Goal: Task Accomplishment & Management: Manage account settings

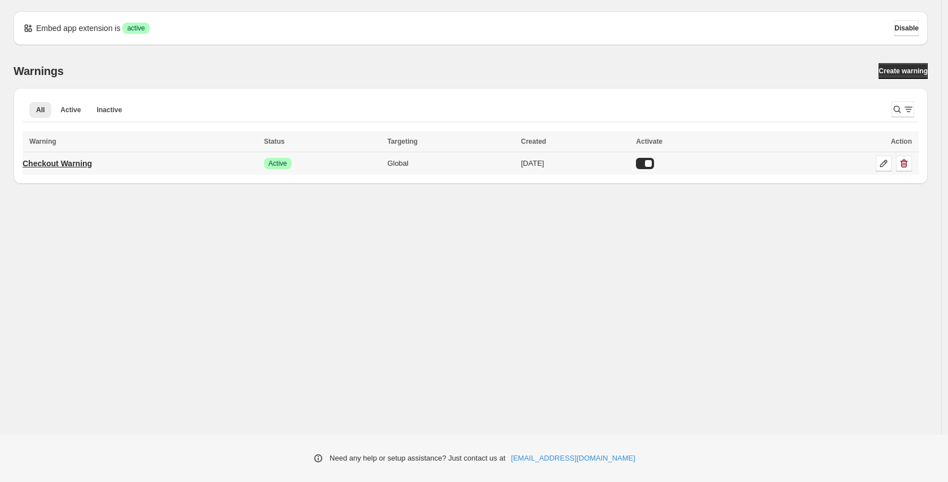
click at [91, 165] on p "Checkout Warning" at bounding box center [57, 163] width 69 height 11
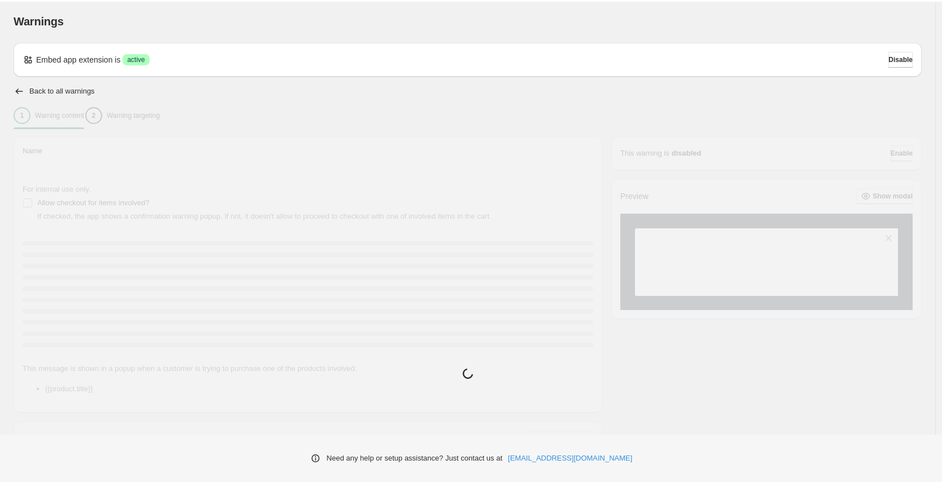
type input "**********"
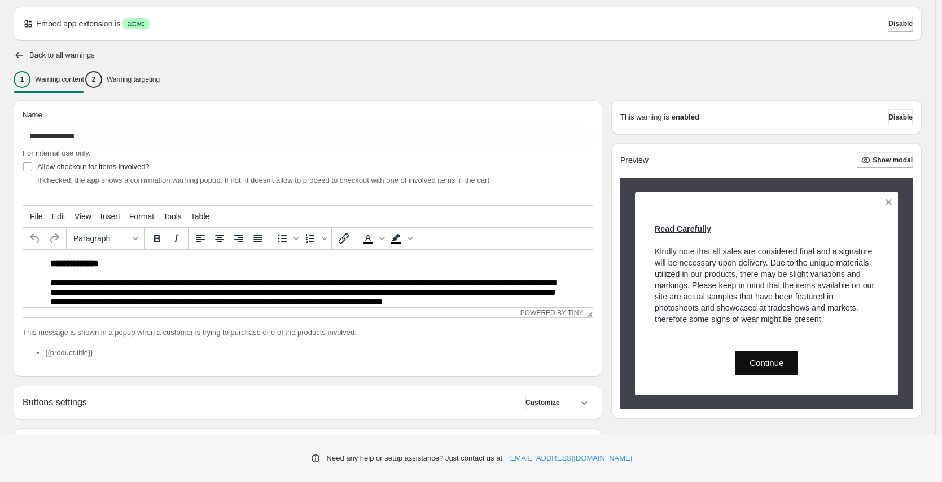
scroll to position [36, 0]
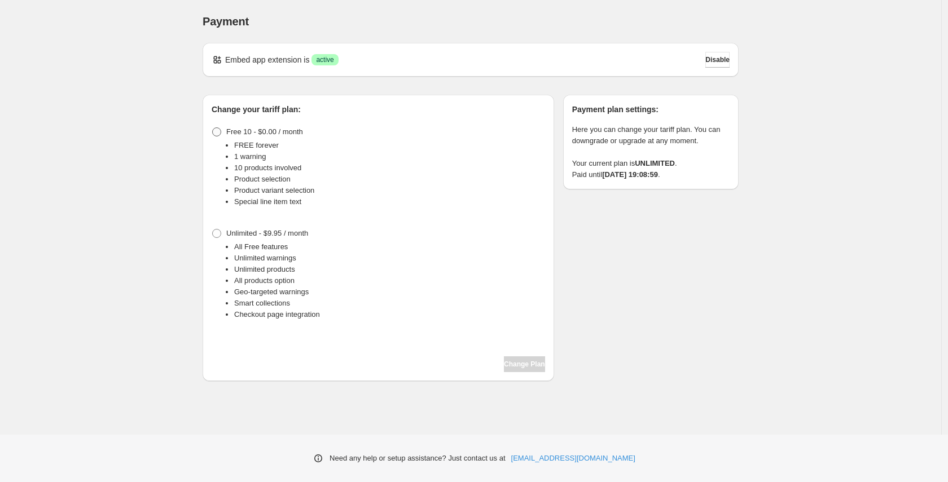
click at [217, 128] on span at bounding box center [216, 132] width 9 height 9
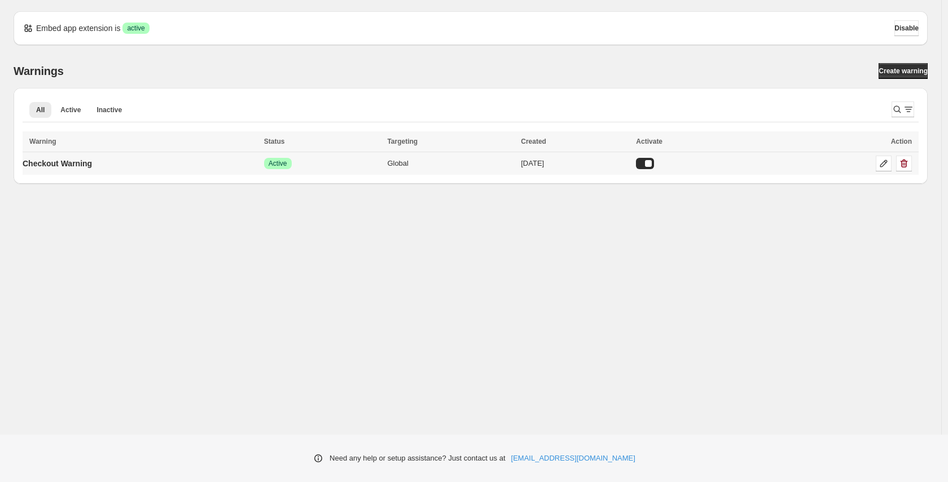
click at [148, 166] on td "Checkout Warning" at bounding box center [142, 163] width 238 height 23
click at [84, 165] on p "Checkout Warning" at bounding box center [57, 163] width 69 height 11
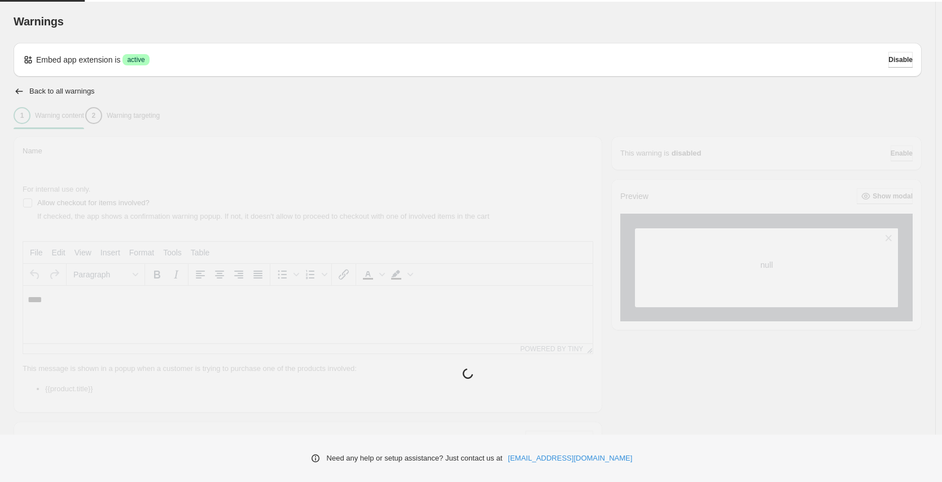
type input "**********"
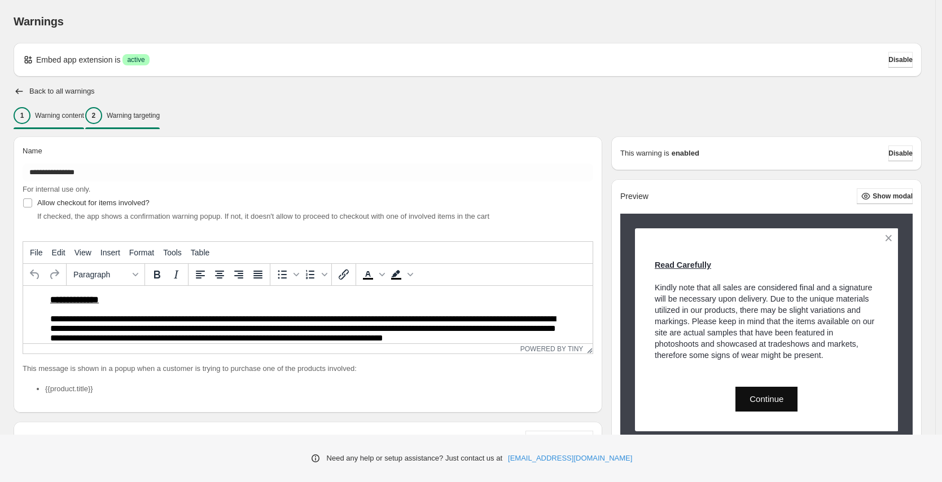
click at [145, 122] on div "2 Warning targeting" at bounding box center [122, 115] width 74 height 17
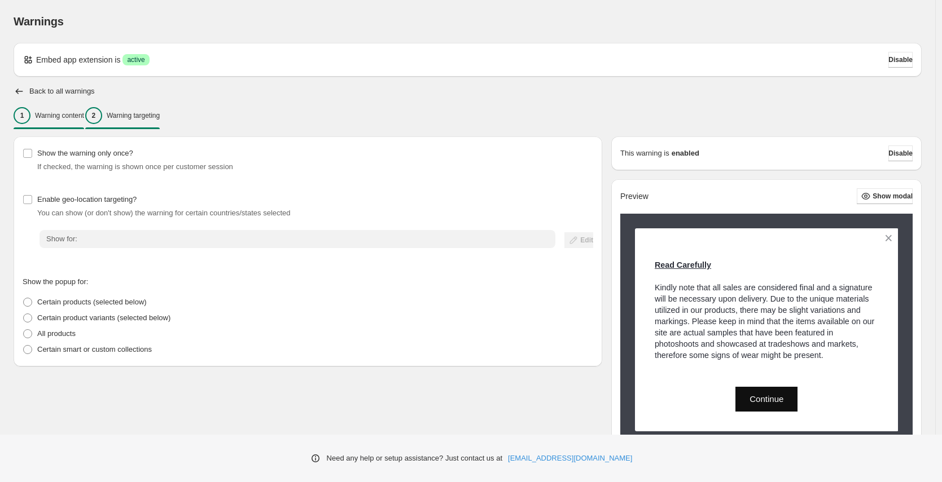
click at [73, 111] on p "Warning content" at bounding box center [59, 115] width 49 height 9
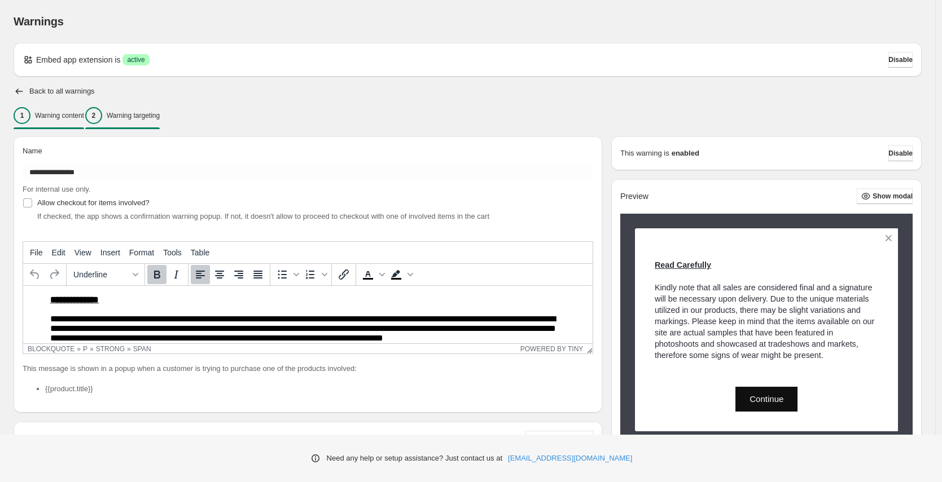
click at [138, 115] on p "Warning targeting" at bounding box center [133, 115] width 53 height 9
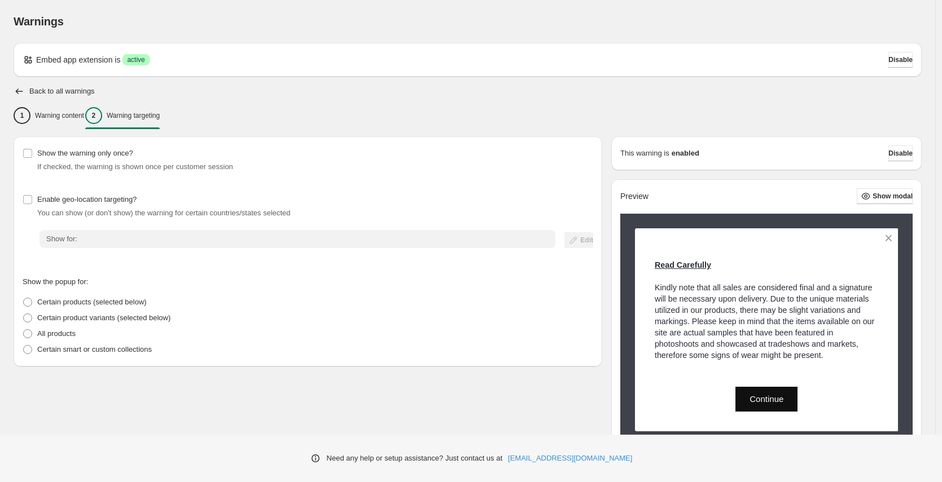
scroll to position [56, 0]
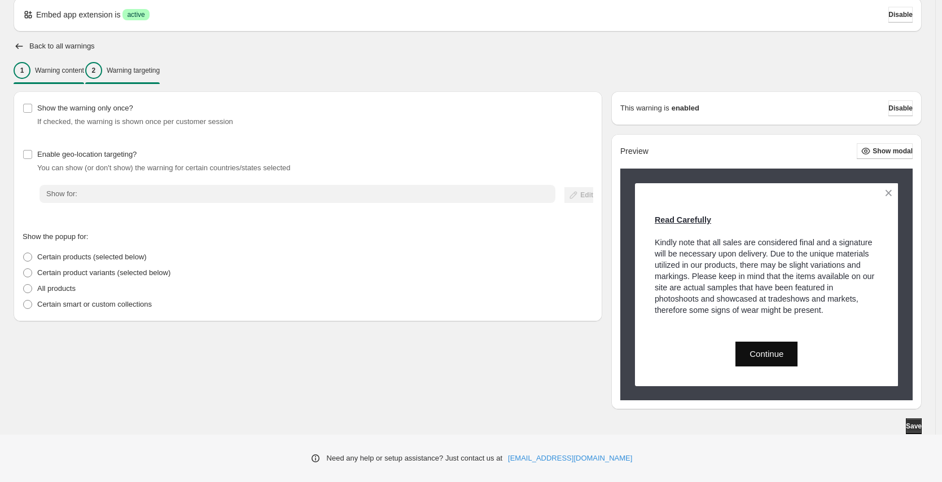
click at [63, 66] on p "Warning content" at bounding box center [59, 70] width 49 height 9
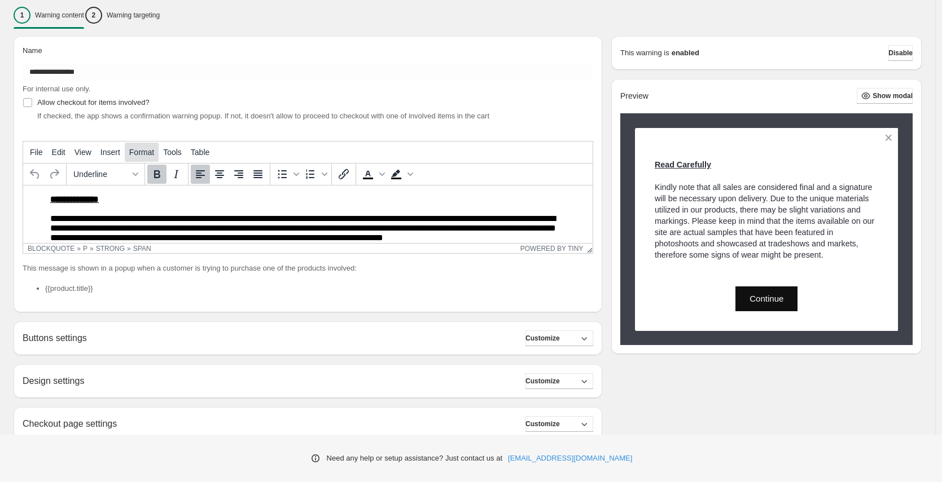
scroll to position [117, 0]
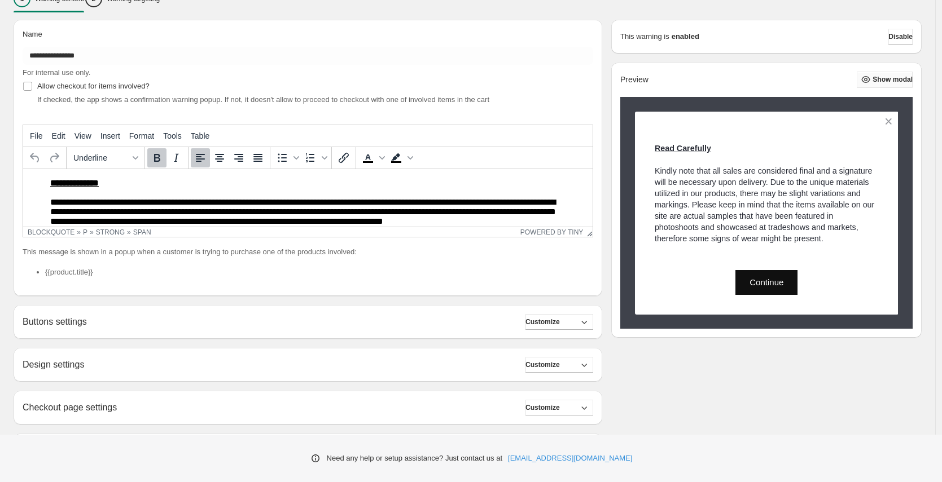
click at [873, 77] on span "Show modal" at bounding box center [892, 79] width 40 height 9
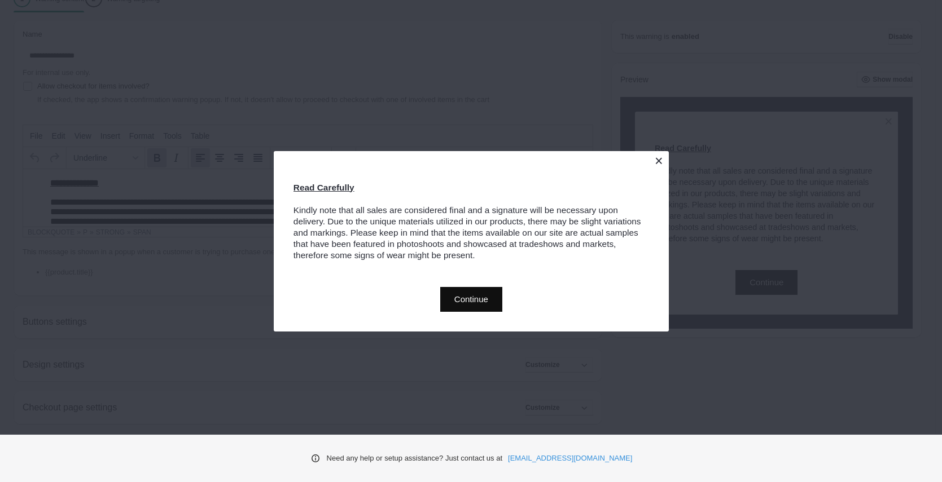
click at [658, 163] on button at bounding box center [659, 161] width 20 height 20
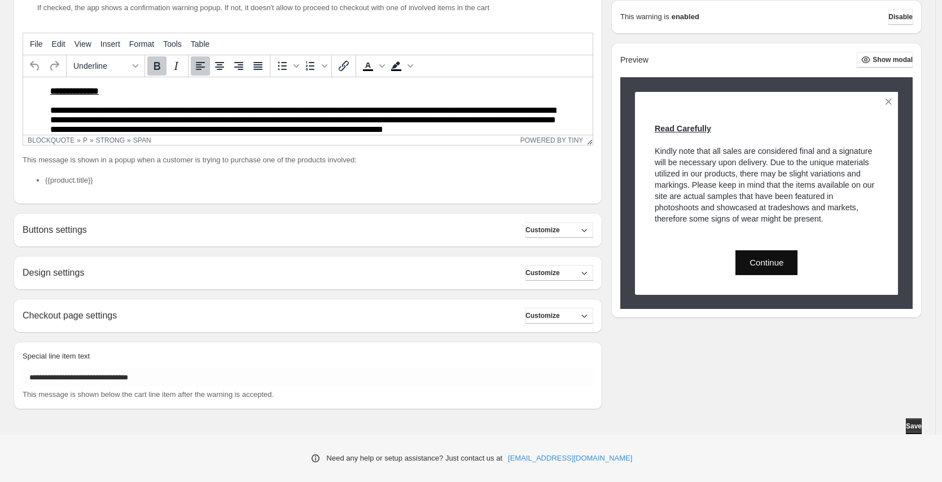
scroll to position [0, 0]
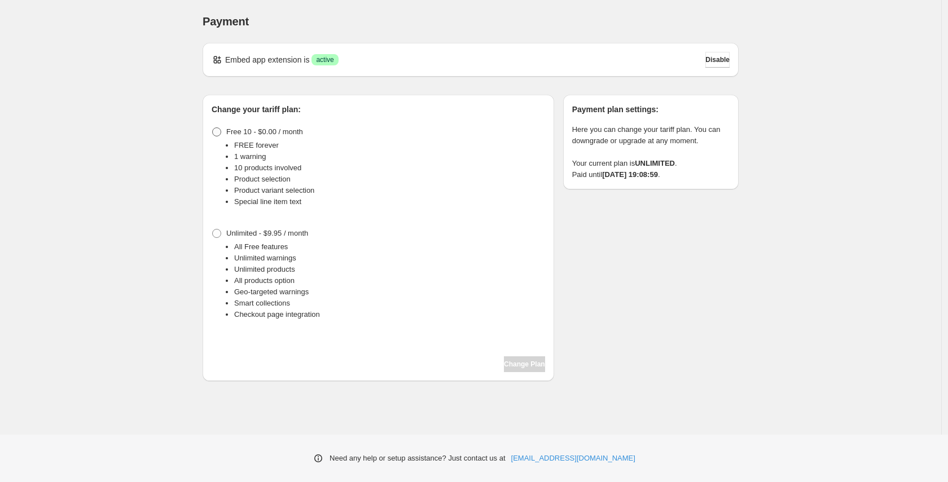
click at [215, 129] on span at bounding box center [216, 132] width 9 height 9
click at [525, 370] on button "Change Plan" at bounding box center [524, 365] width 41 height 16
